Goal: Information Seeking & Learning: Learn about a topic

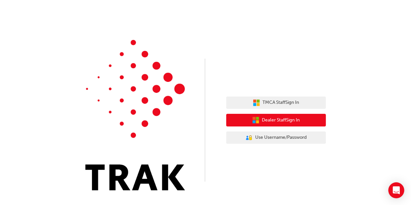
click at [278, 118] on span "Dealer Staff Sign In" at bounding box center [281, 120] width 38 height 8
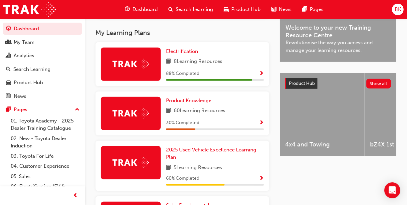
scroll to position [207, 0]
click at [182, 103] on span "Product Knowledge" at bounding box center [188, 100] width 45 height 6
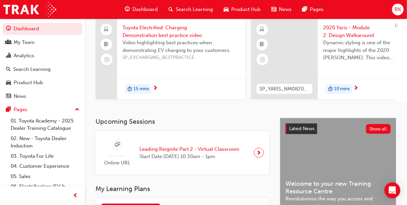
scroll to position [196, 0]
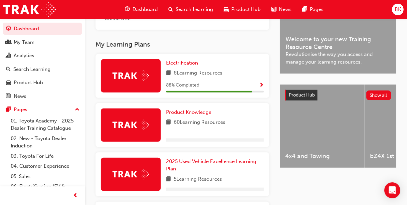
click at [146, 7] on span "Dashboard" at bounding box center [144, 10] width 25 height 8
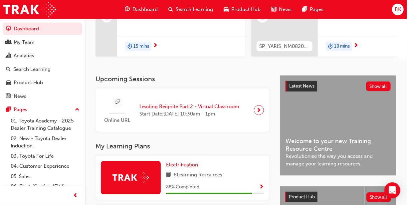
scroll to position [56, 0]
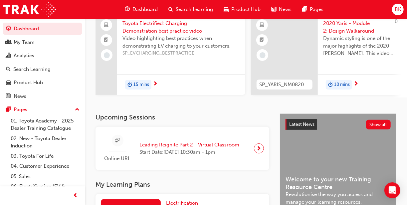
click at [179, 147] on span "Leading Reignite Part 2 - Virtual Classroom" at bounding box center [189, 145] width 100 height 8
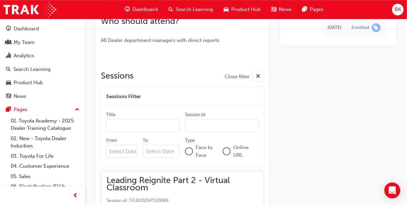
scroll to position [365, 0]
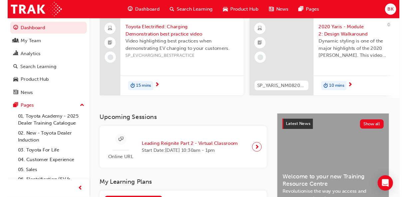
scroll to position [196, 0]
